Goal: Navigation & Orientation: Find specific page/section

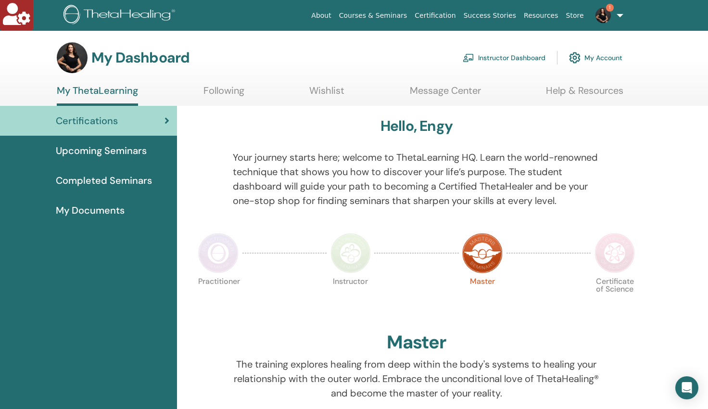
click at [415, 90] on link "Message Center" at bounding box center [445, 94] width 71 height 19
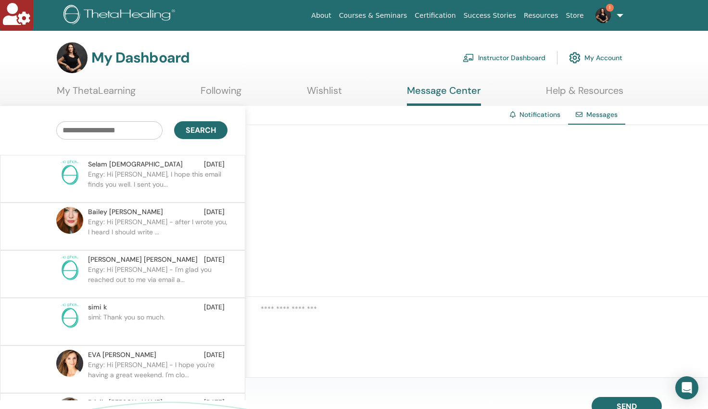
click at [545, 114] on link "Notifications" at bounding box center [539, 114] width 41 height 9
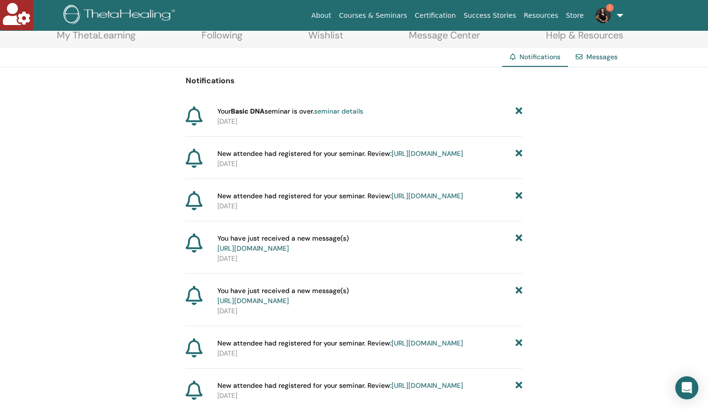
scroll to position [64, 0]
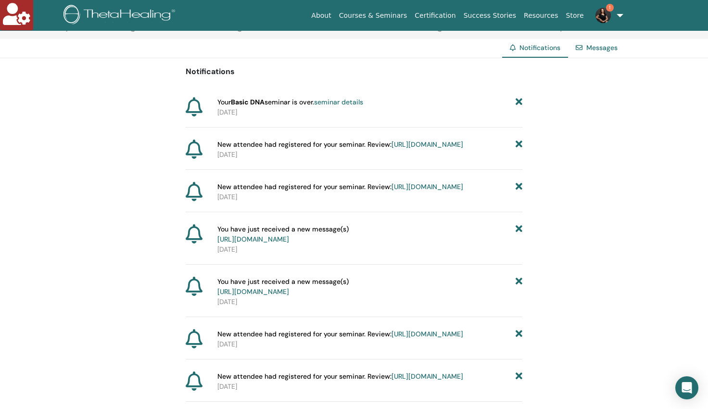
click at [415, 149] on link "[URL][DOMAIN_NAME]" at bounding box center [427, 144] width 72 height 9
click at [413, 191] on link "[URL][DOMAIN_NAME]" at bounding box center [427, 186] width 72 height 9
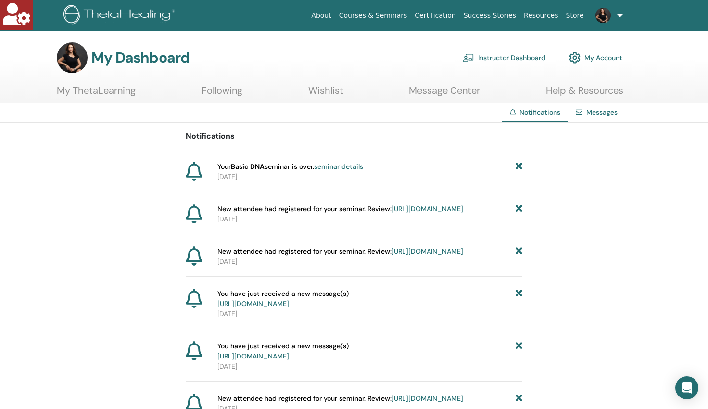
click at [495, 58] on link "Instructor Dashboard" at bounding box center [504, 57] width 83 height 21
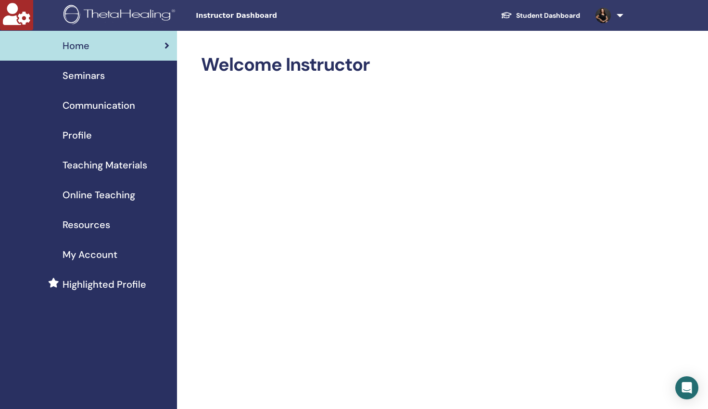
click at [92, 75] on span "Seminars" at bounding box center [84, 75] width 42 height 14
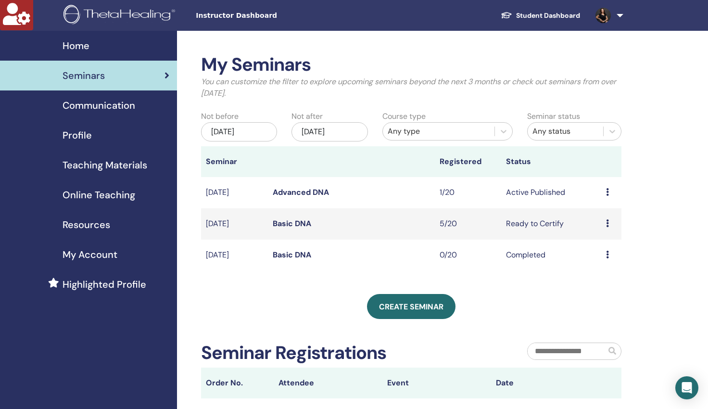
click at [292, 192] on link "Advanced DNA" at bounding box center [301, 192] width 56 height 10
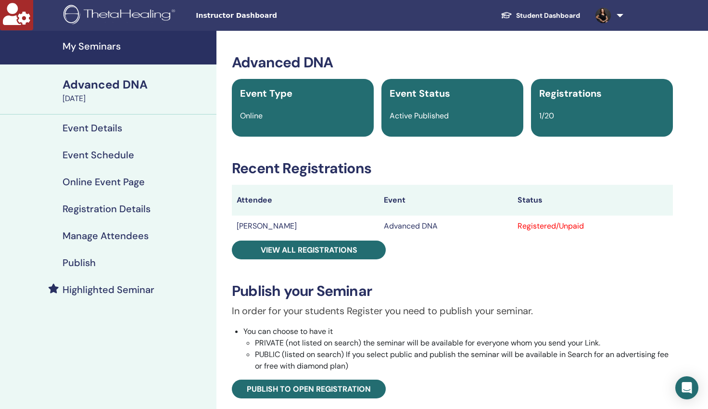
click at [254, 16] on span "Instructor Dashboard" at bounding box center [268, 16] width 144 height 10
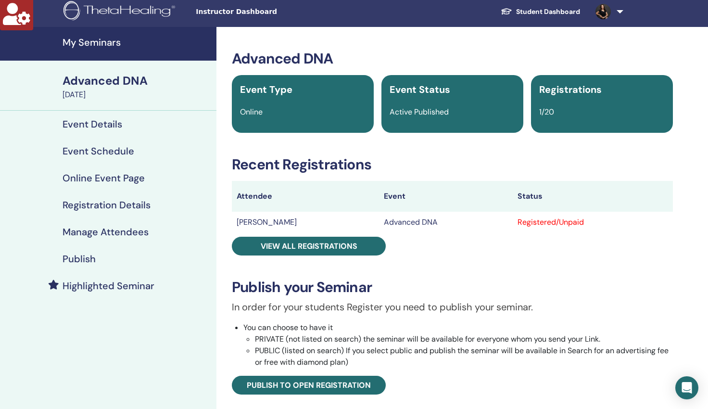
scroll to position [3, 0]
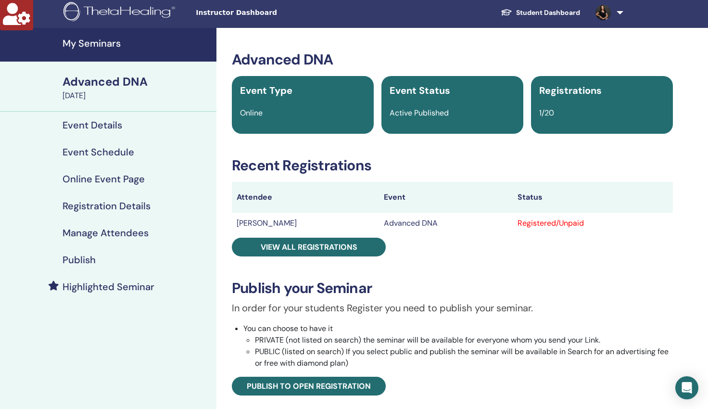
click at [101, 43] on h4 "My Seminars" at bounding box center [137, 44] width 148 height 12
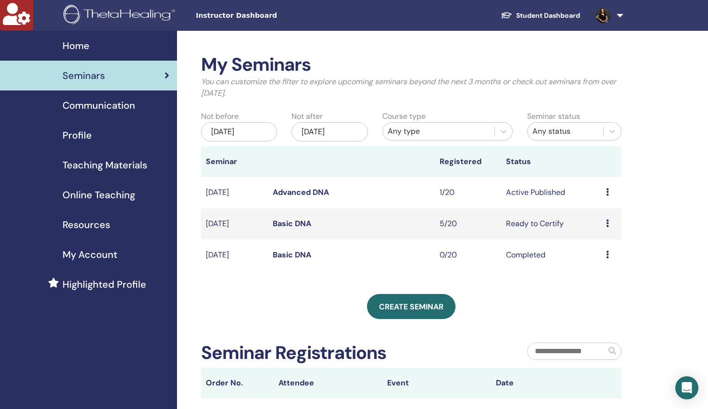
click at [553, 13] on link "Student Dashboard" at bounding box center [540, 16] width 95 height 18
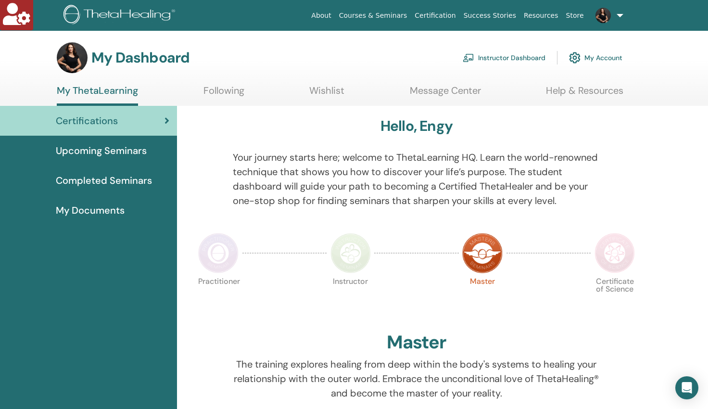
click at [435, 89] on link "Message Center" at bounding box center [445, 94] width 71 height 19
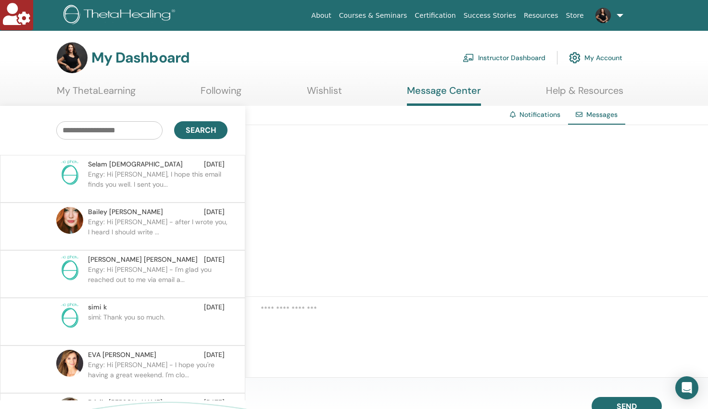
click at [546, 116] on link "Notifications" at bounding box center [539, 114] width 41 height 9
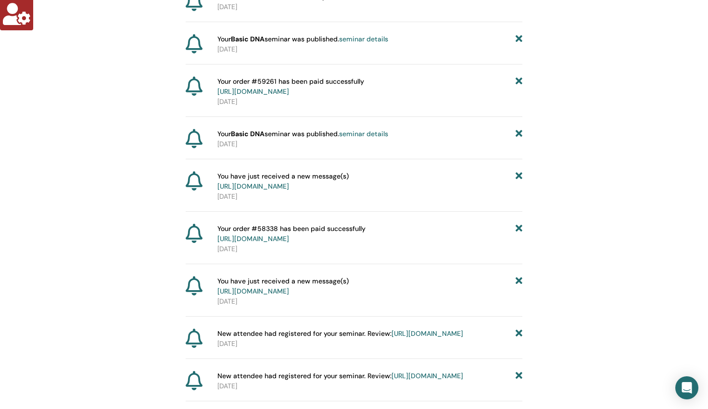
scroll to position [14, 0]
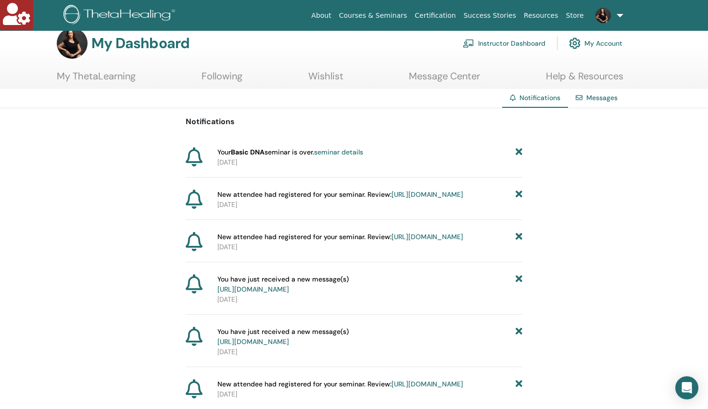
click at [324, 153] on link "seminar details" at bounding box center [338, 152] width 49 height 9
